Goal: Information Seeking & Learning: Learn about a topic

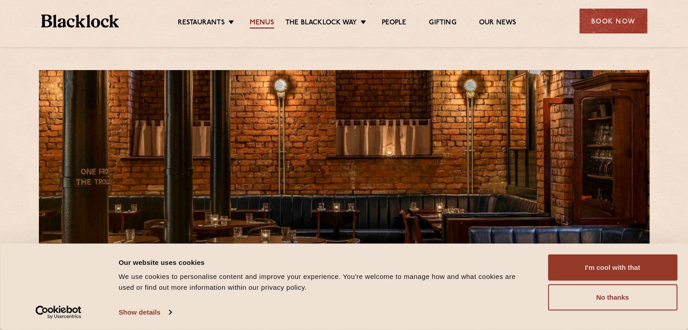
click at [263, 23] on link "Menus" at bounding box center [262, 24] width 24 height 10
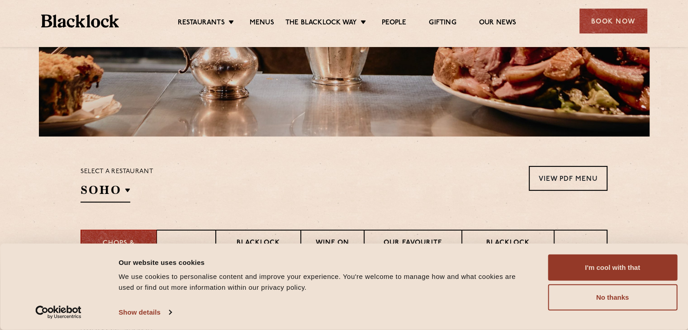
scroll to position [190, 0]
click at [605, 289] on button "No thanks" at bounding box center [612, 297] width 129 height 26
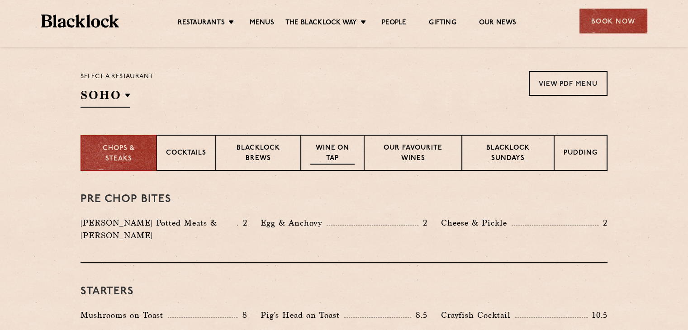
scroll to position [285, 0]
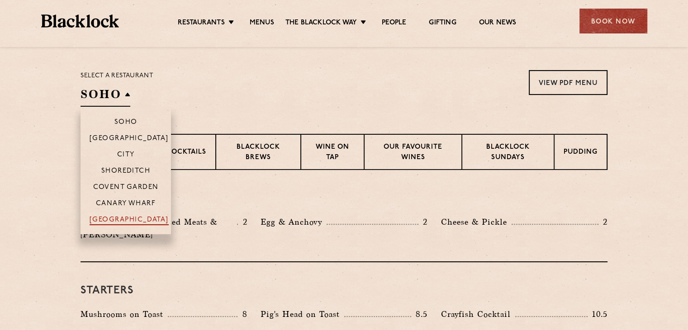
click at [121, 220] on p "[GEOGRAPHIC_DATA]" at bounding box center [129, 220] width 79 height 9
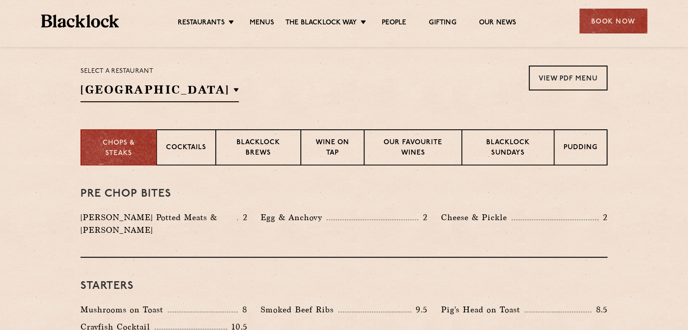
scroll to position [289, 0]
click at [191, 154] on div "Cocktails" at bounding box center [185, 147] width 59 height 36
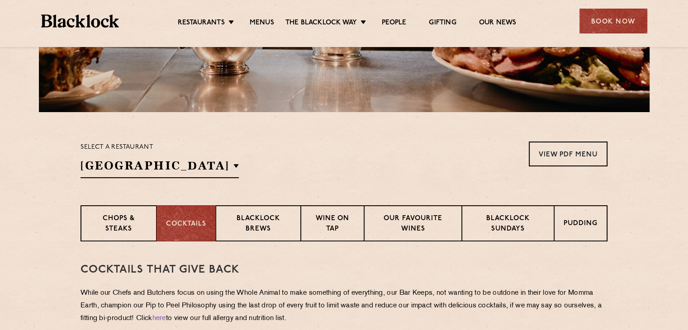
scroll to position [197, 0]
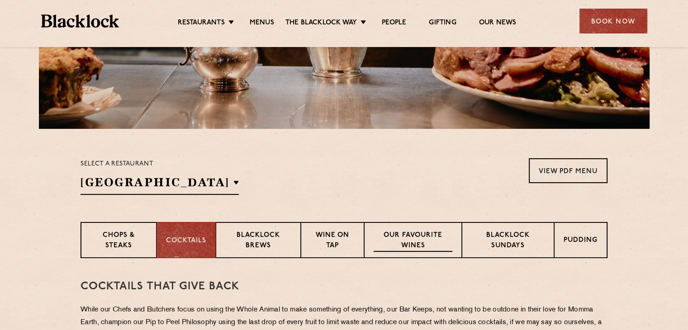
click at [410, 246] on p "Our favourite wines" at bounding box center [413, 241] width 78 height 21
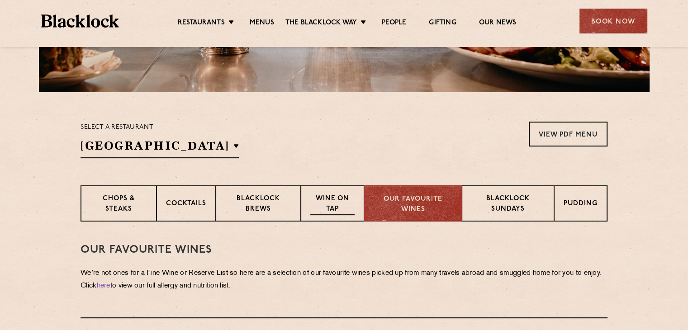
scroll to position [233, 0]
click at [175, 203] on p "Cocktails" at bounding box center [186, 204] width 40 height 11
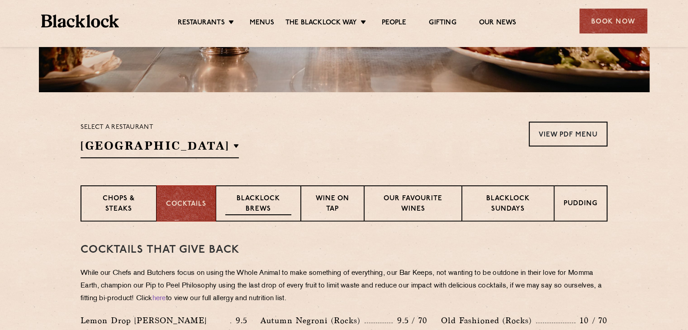
click at [245, 201] on p "Blacklock Brews" at bounding box center [258, 204] width 66 height 21
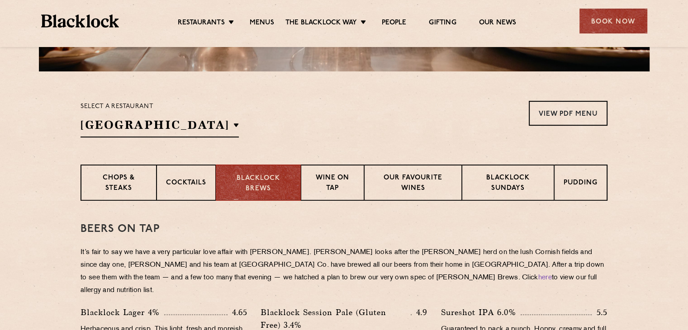
scroll to position [255, 0]
click at [186, 185] on p "Cocktails" at bounding box center [186, 183] width 40 height 11
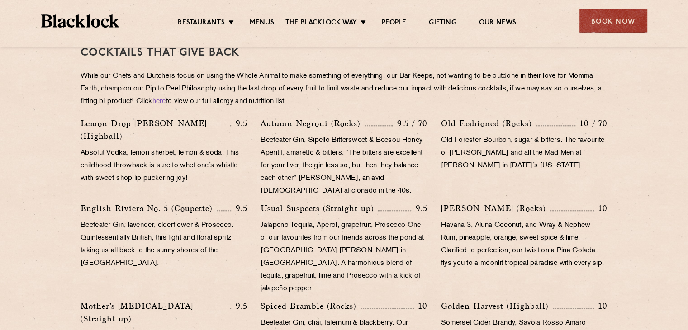
scroll to position [429, 0]
